Goal: Information Seeking & Learning: Learn about a topic

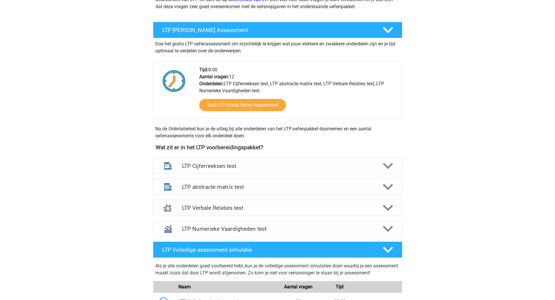
scroll to position [91, 0]
click at [292, 186] on h4 "LTP abstracte matrix test" at bounding box center [277, 187] width 191 height 7
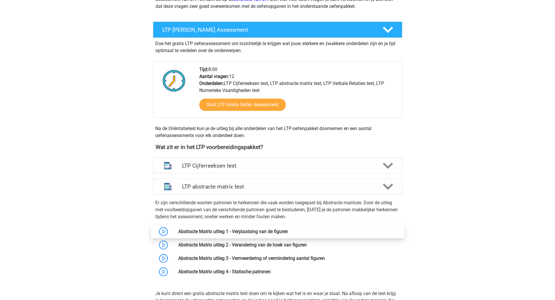
click at [288, 230] on link at bounding box center [288, 232] width 0 height 6
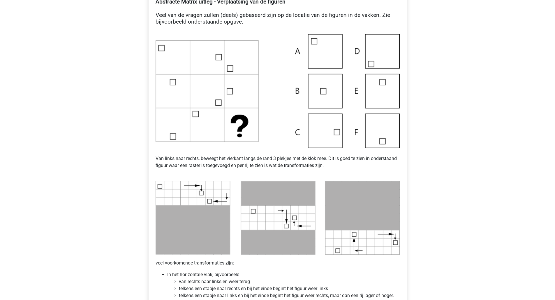
scroll to position [123, 0]
click at [322, 128] on img at bounding box center [278, 91] width 244 height 114
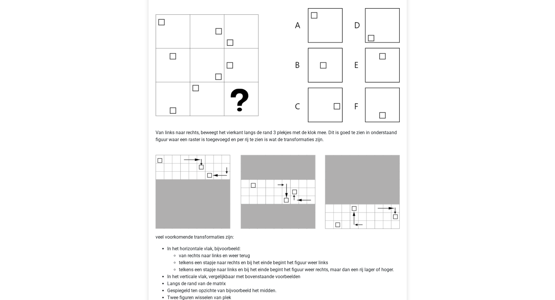
scroll to position [123, 0]
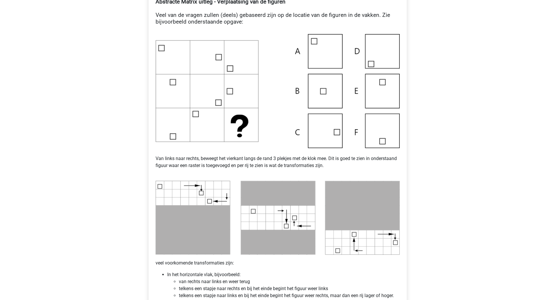
click at [322, 141] on img at bounding box center [278, 91] width 244 height 114
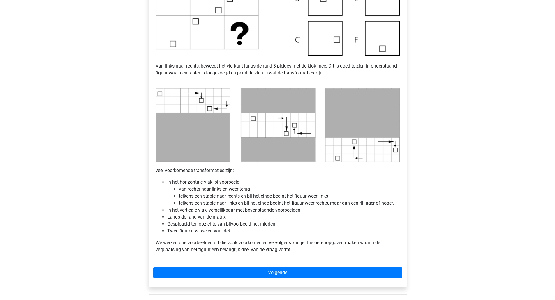
scroll to position [231, 0]
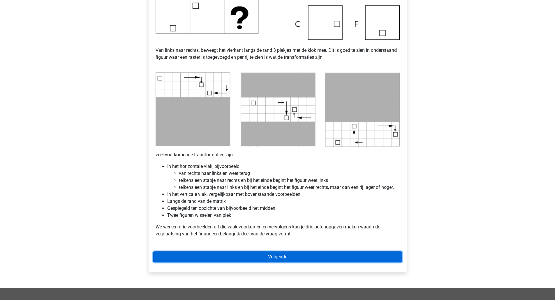
click at [277, 260] on link "Volgende" at bounding box center [277, 257] width 249 height 11
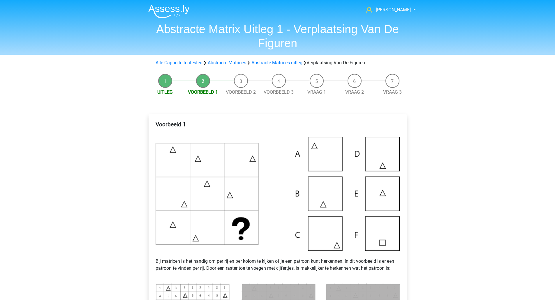
click at [54, 27] on header "steven steven.boekhoudt@gmail.com Nederlands English" at bounding box center [277, 27] width 555 height 55
click at [329, 95] on span "Vraag 1" at bounding box center [317, 92] width 38 height 7
